Goal: Information Seeking & Learning: Learn about a topic

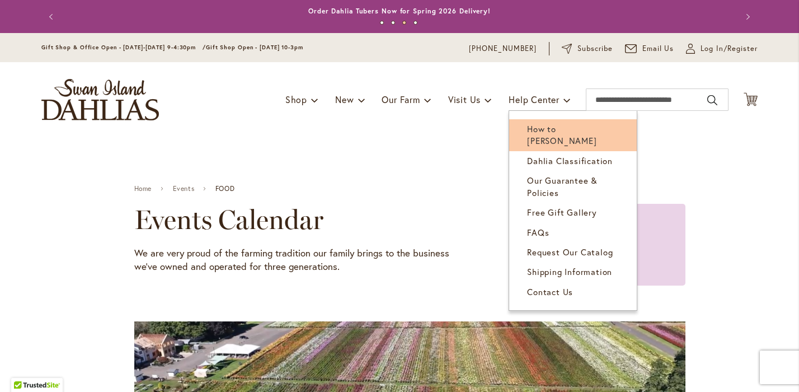
click at [568, 131] on span "How to [PERSON_NAME]" at bounding box center [561, 134] width 69 height 23
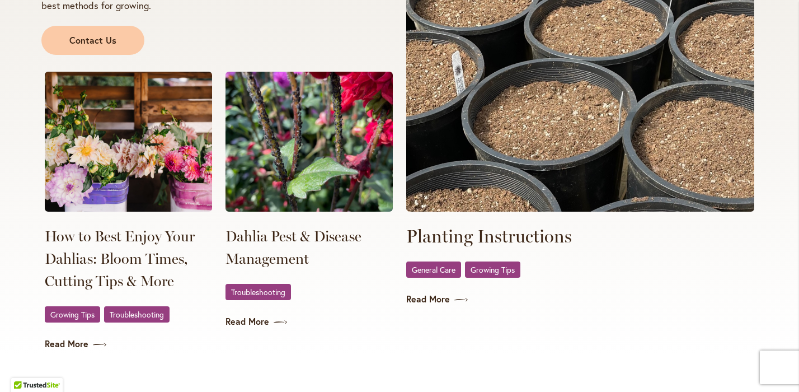
scroll to position [2085, 0]
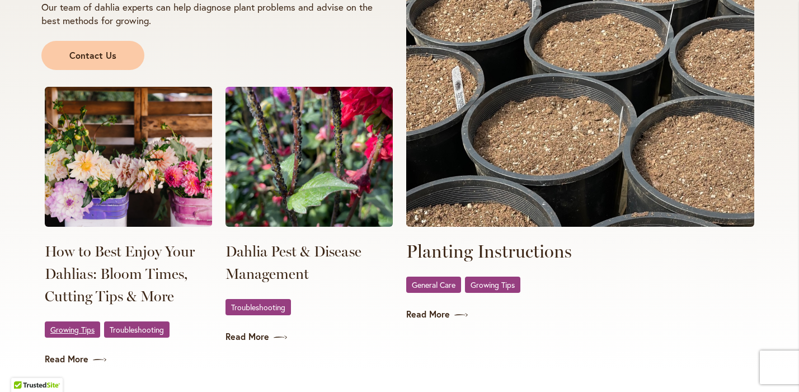
click at [86, 327] on span "Growing Tips" at bounding box center [72, 329] width 44 height 7
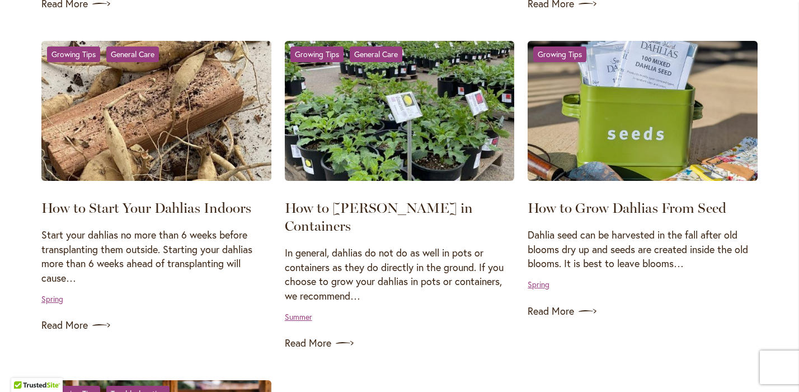
scroll to position [881, 0]
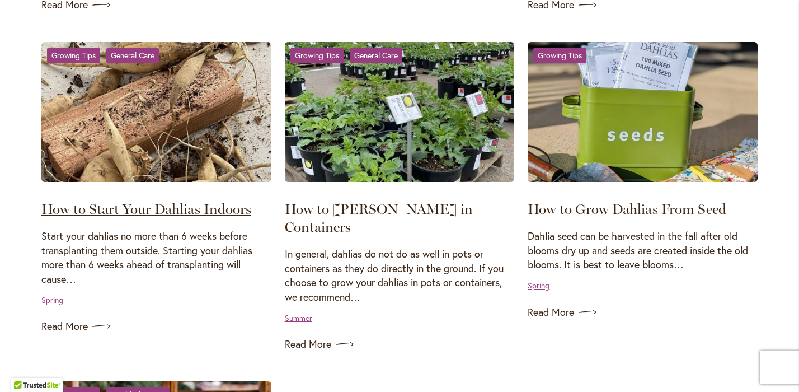
click at [189, 211] on link "How to Start Your Dahlias Indoors" at bounding box center [146, 208] width 210 height 17
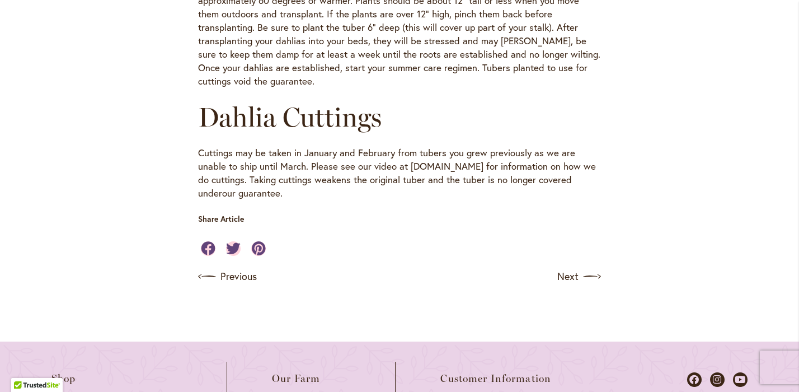
scroll to position [656, 0]
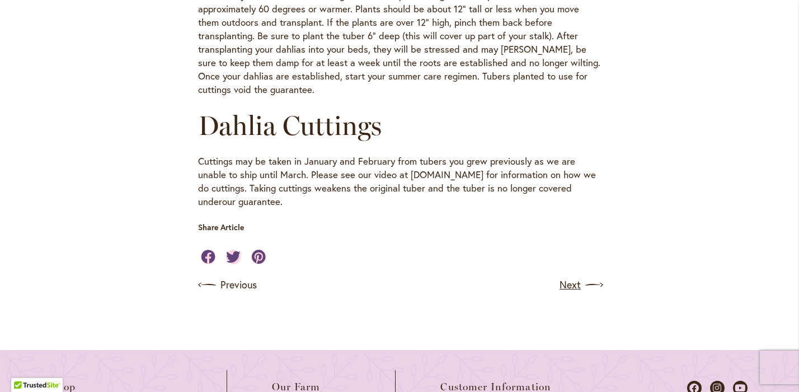
click at [571, 289] on link "Next" at bounding box center [580, 285] width 41 height 18
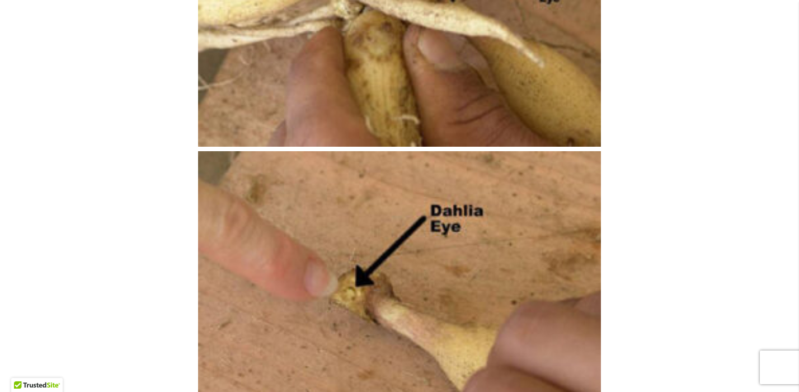
scroll to position [2508, 0]
